Goal: Information Seeking & Learning: Learn about a topic

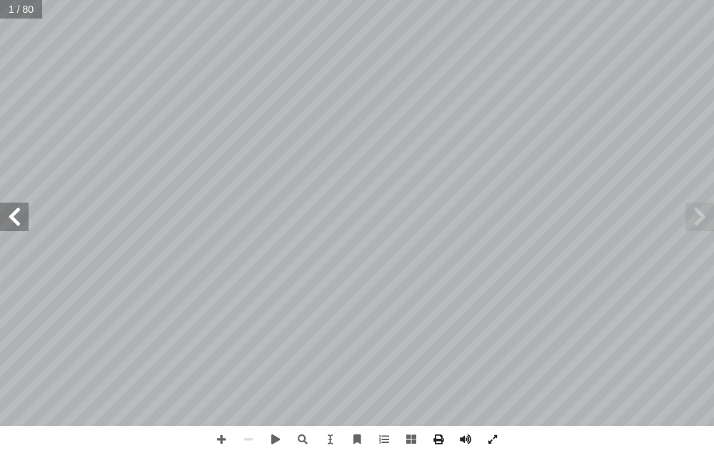
click at [15, 218] on span at bounding box center [14, 217] width 29 height 29
click at [14, 218] on span at bounding box center [14, 217] width 29 height 29
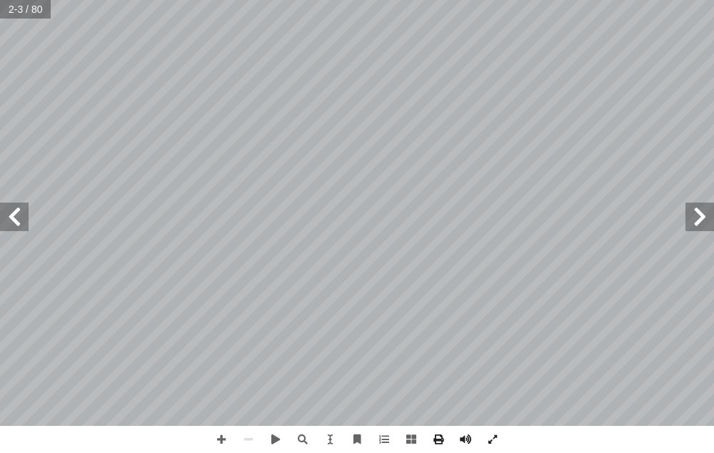
click at [14, 218] on span at bounding box center [14, 217] width 29 height 29
click at [16, 216] on span at bounding box center [14, 217] width 29 height 29
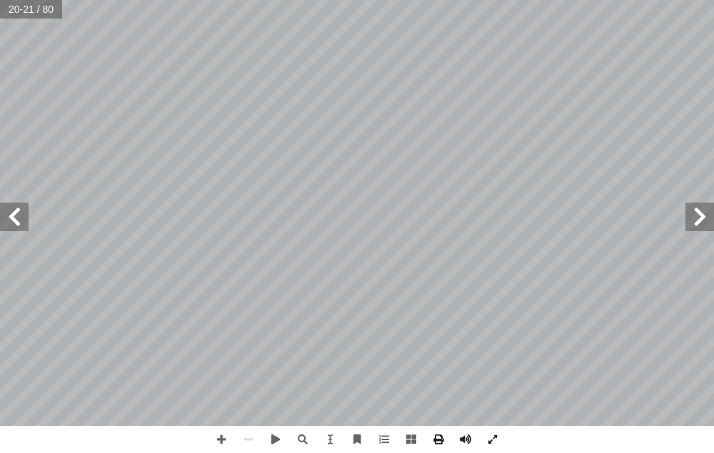
click at [16, 216] on span at bounding box center [14, 217] width 29 height 29
click at [216, 437] on span at bounding box center [221, 439] width 27 height 27
click at [696, 229] on span at bounding box center [699, 217] width 29 height 29
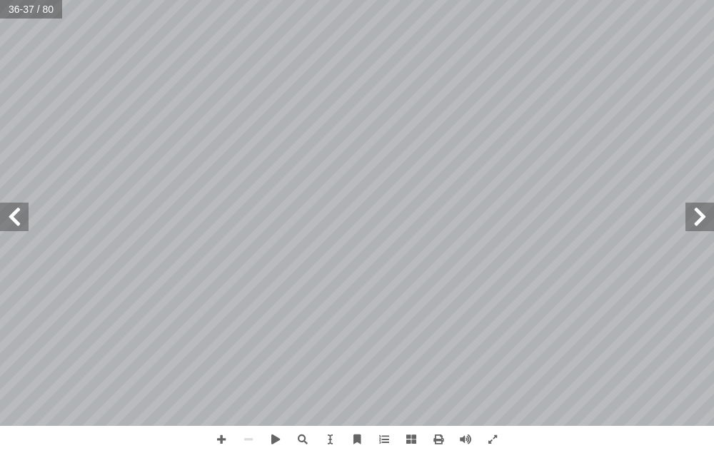
click at [696, 229] on span at bounding box center [699, 217] width 29 height 29
